Goal: Navigation & Orientation: Find specific page/section

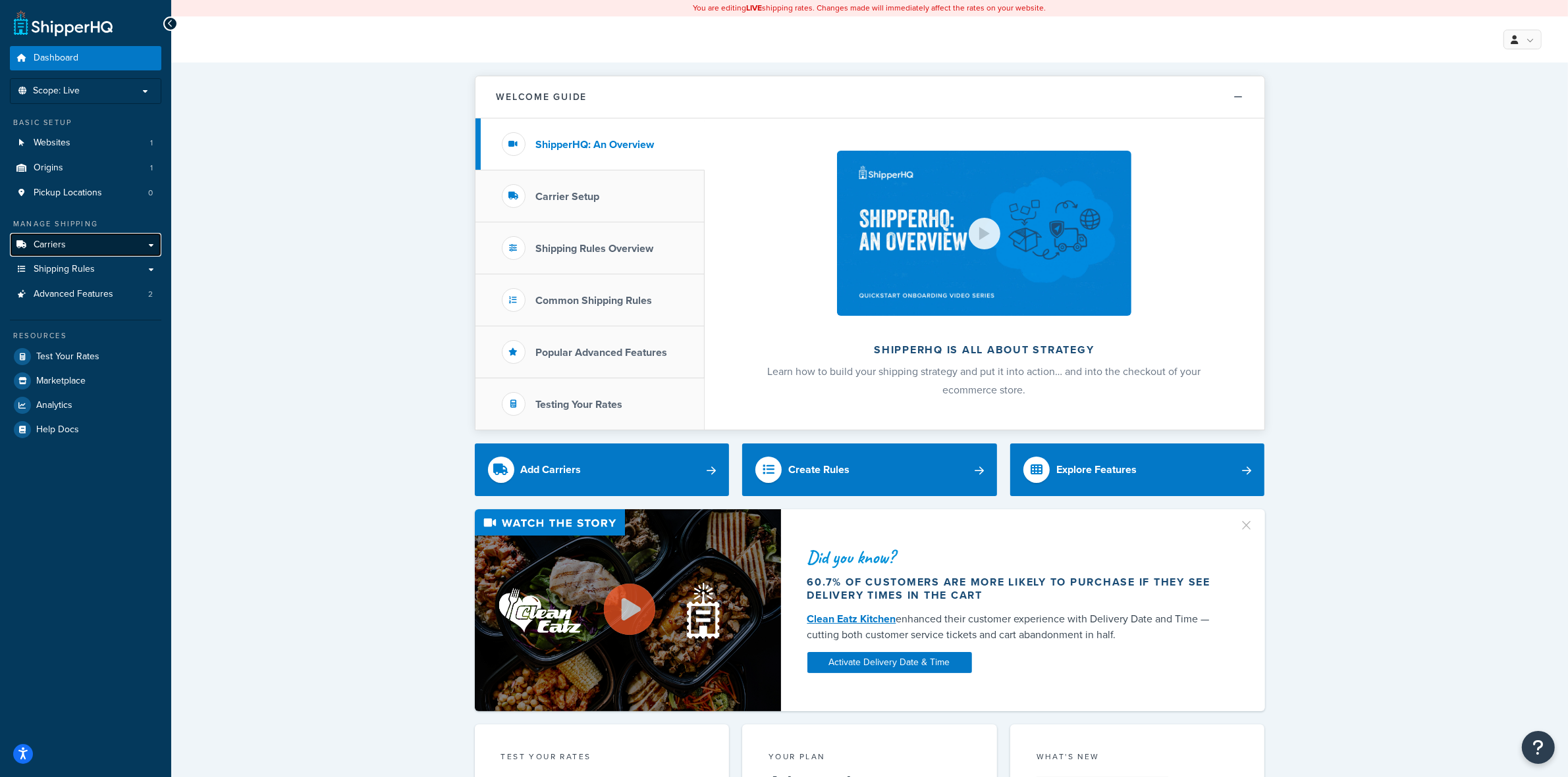
click at [58, 240] on span "Carriers" at bounding box center [50, 245] width 32 height 11
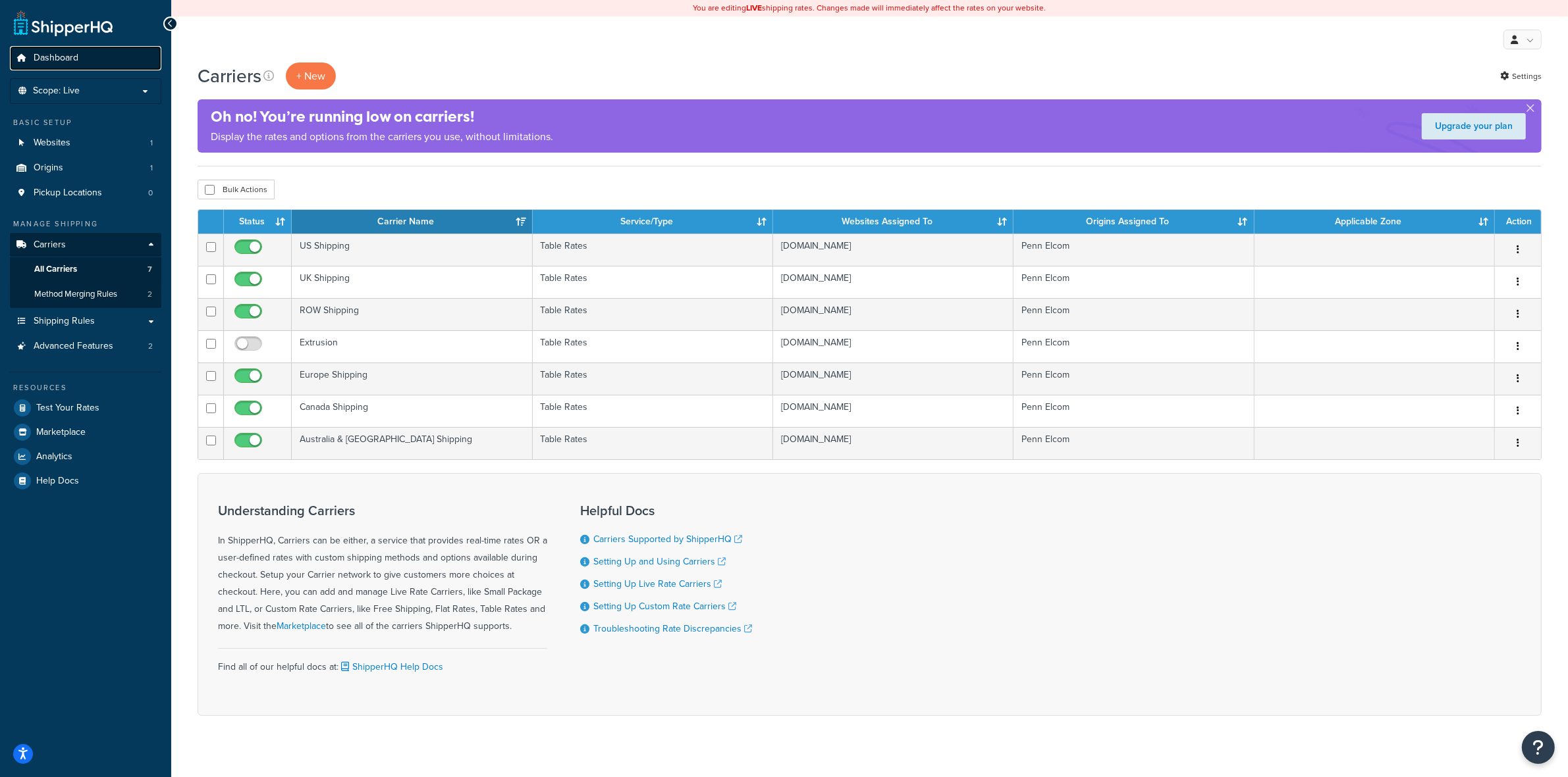
click at [81, 51] on link "Dashboard" at bounding box center [85, 58] width 152 height 24
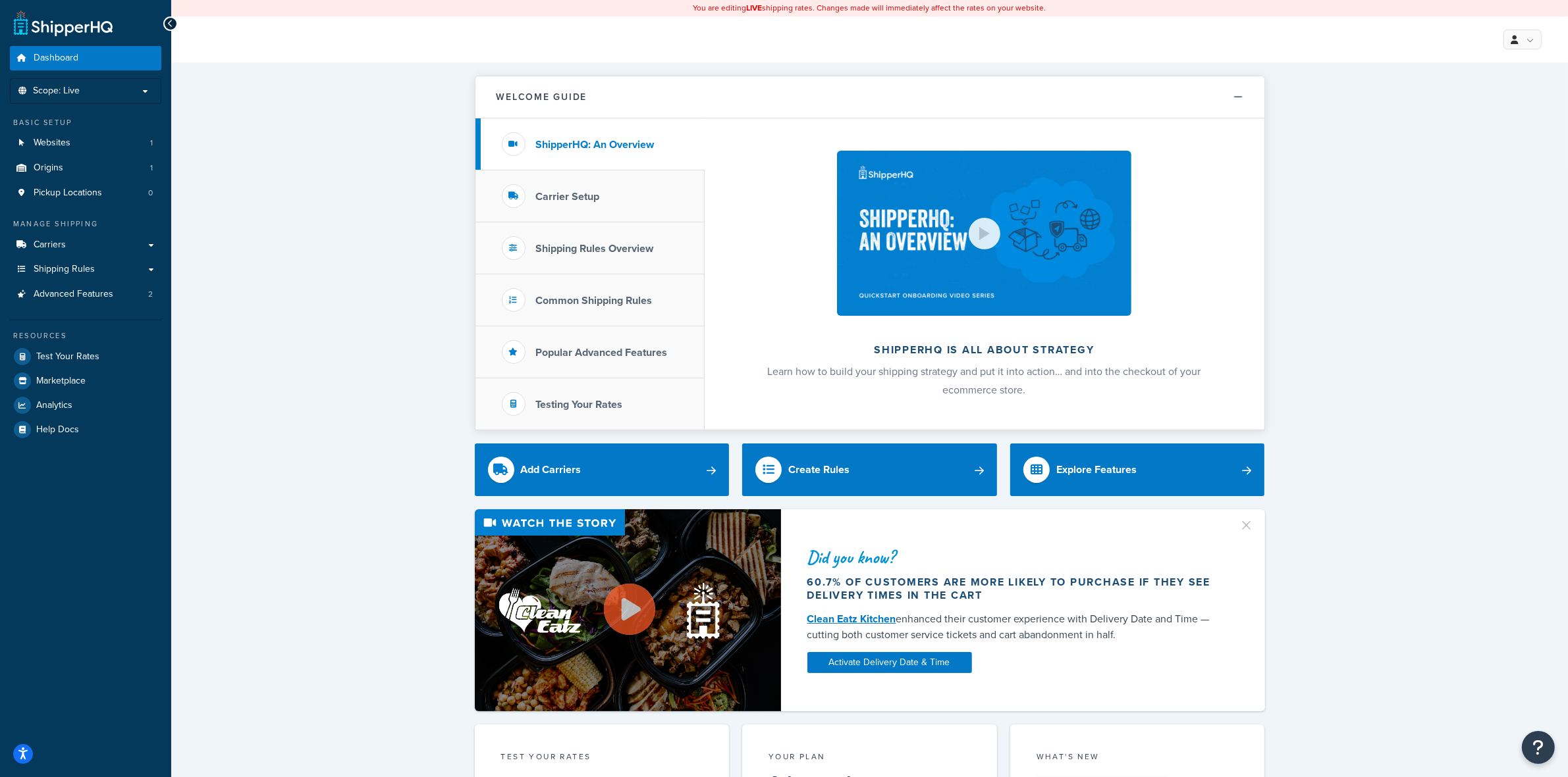
click at [57, 241] on span "Carriers" at bounding box center [50, 245] width 32 height 11
